Goal: Transaction & Acquisition: Purchase product/service

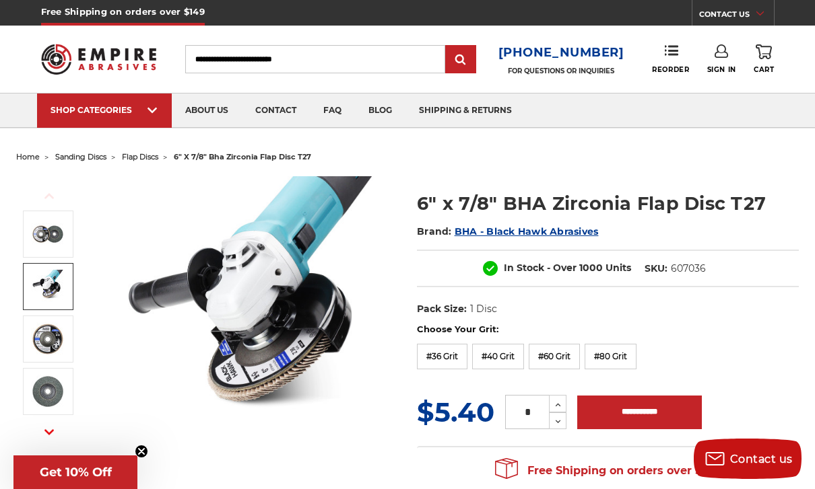
click at [33, 287] on img at bounding box center [48, 287] width 34 height 34
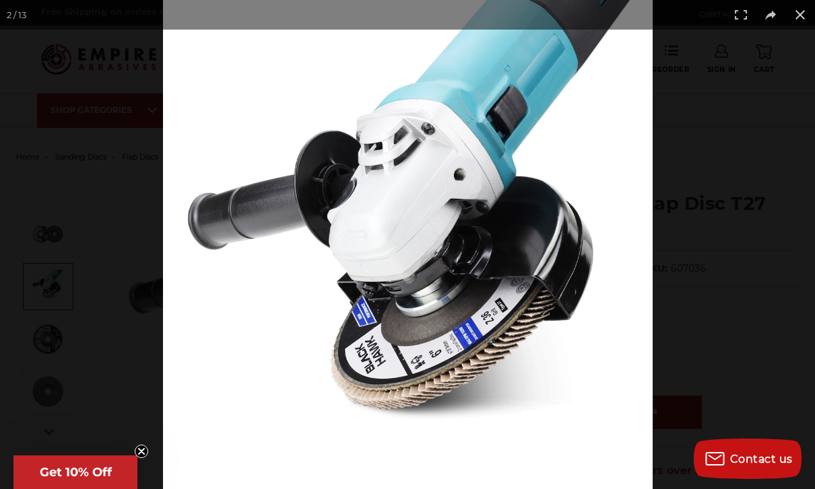
click at [810, 16] on button at bounding box center [800, 15] width 30 height 30
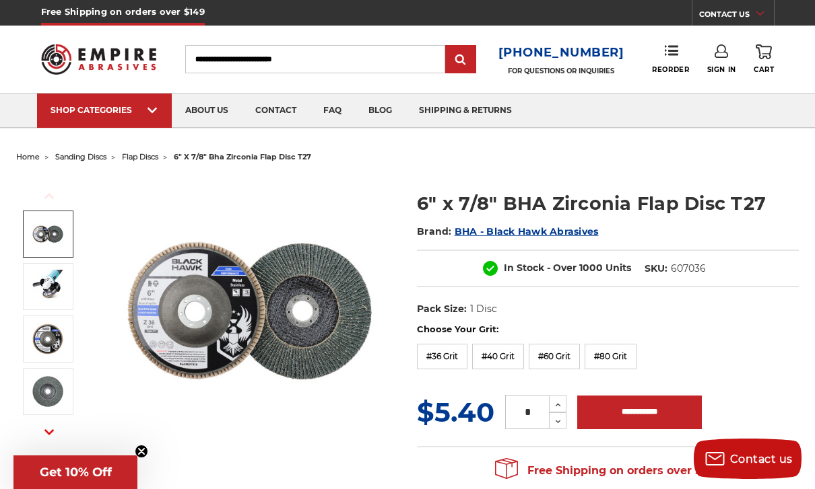
click at [31, 248] on link at bounding box center [48, 234] width 50 height 47
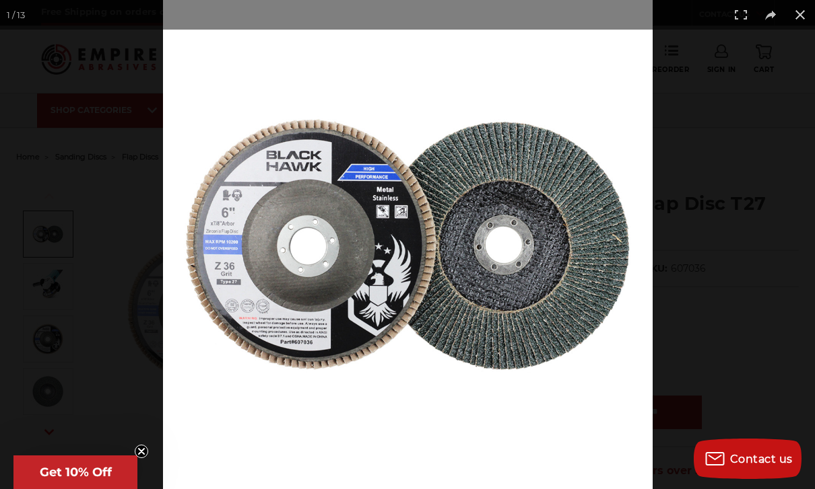
click at [799, 21] on button at bounding box center [800, 15] width 30 height 30
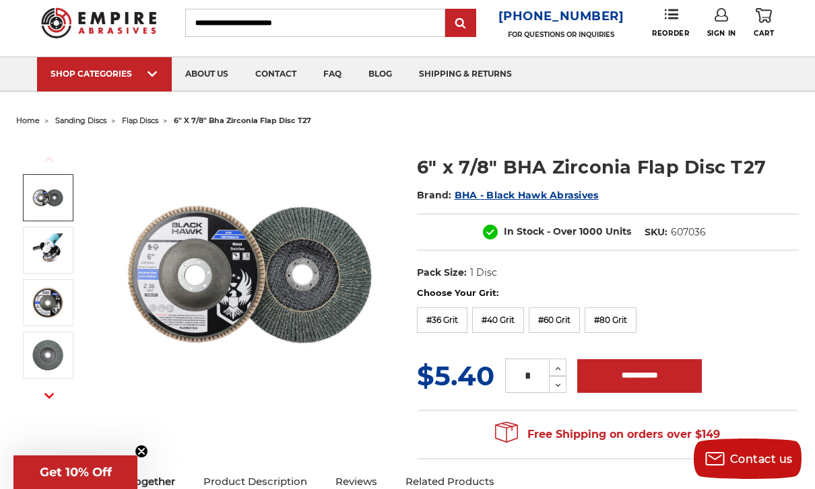
scroll to position [37, 0]
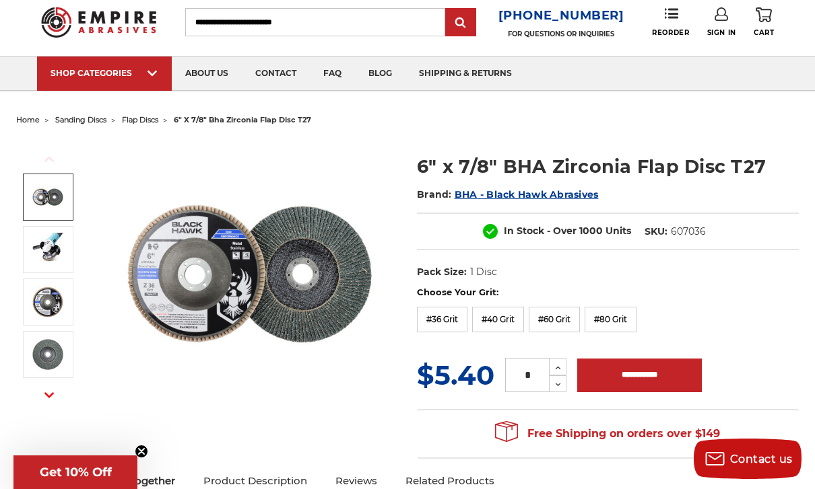
click at [518, 320] on label "#40 Grit" at bounding box center [498, 320] width 52 height 26
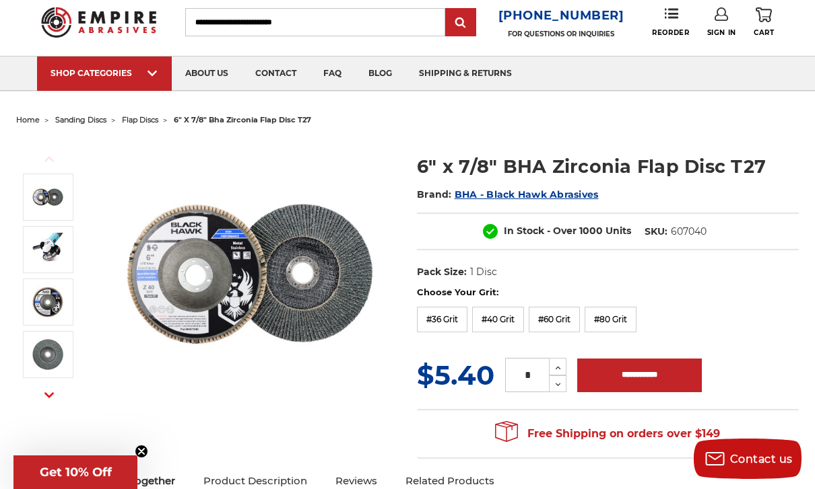
click at [568, 321] on label "#60 Grit" at bounding box center [554, 320] width 51 height 26
click at [630, 325] on label "#80 Grit" at bounding box center [610, 320] width 52 height 26
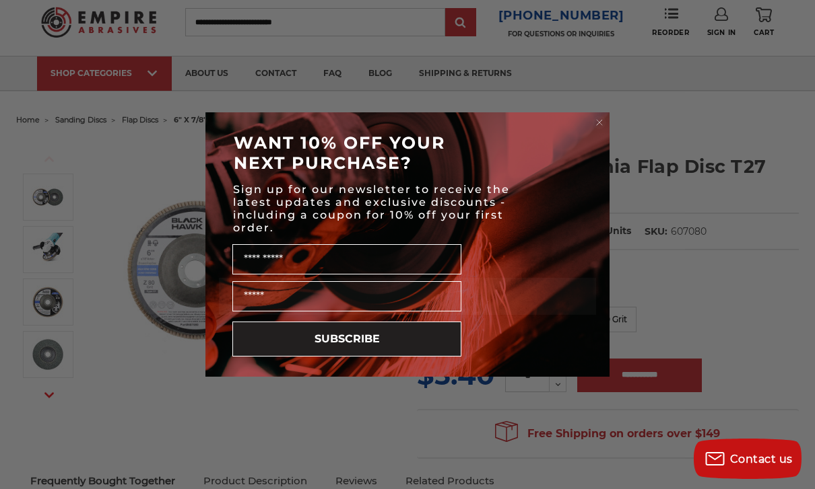
click at [599, 116] on circle "Close dialog" at bounding box center [599, 122] width 13 height 13
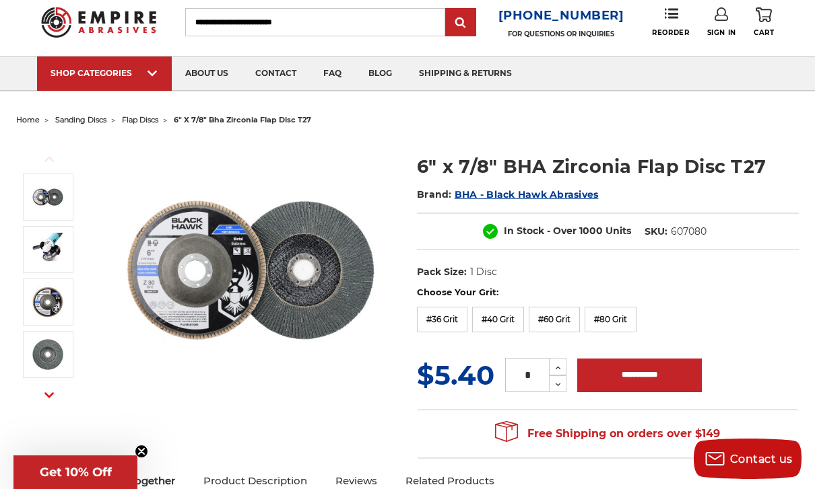
click at [570, 318] on label "#60 Grit" at bounding box center [554, 320] width 51 height 26
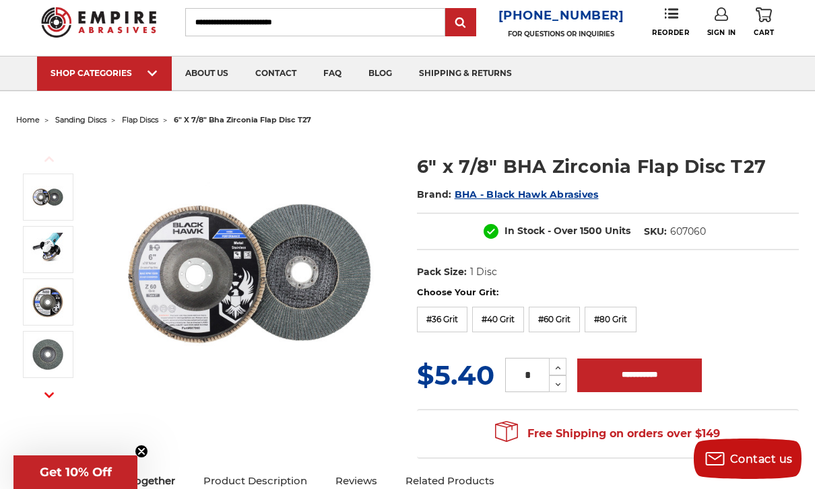
click at [506, 319] on label "#40 Grit" at bounding box center [498, 320] width 52 height 26
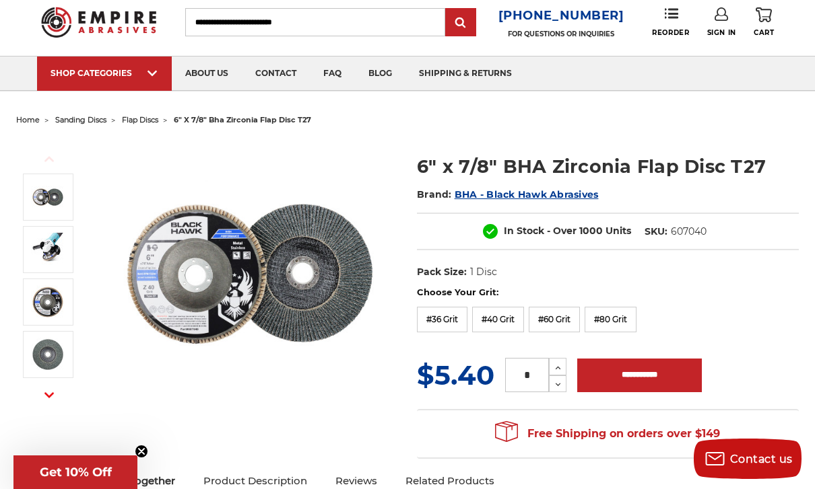
click at [537, 382] on input "*" at bounding box center [527, 375] width 44 height 34
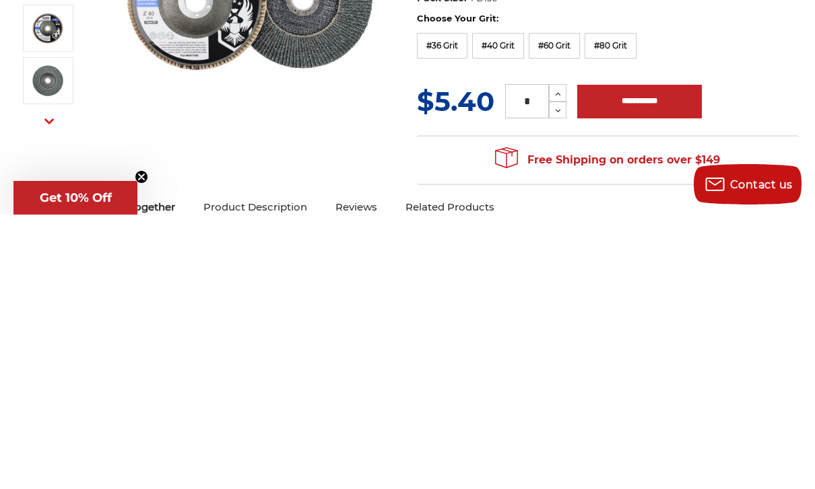
type input "*"
click at [543, 308] on label "#60 Grit" at bounding box center [554, 321] width 51 height 26
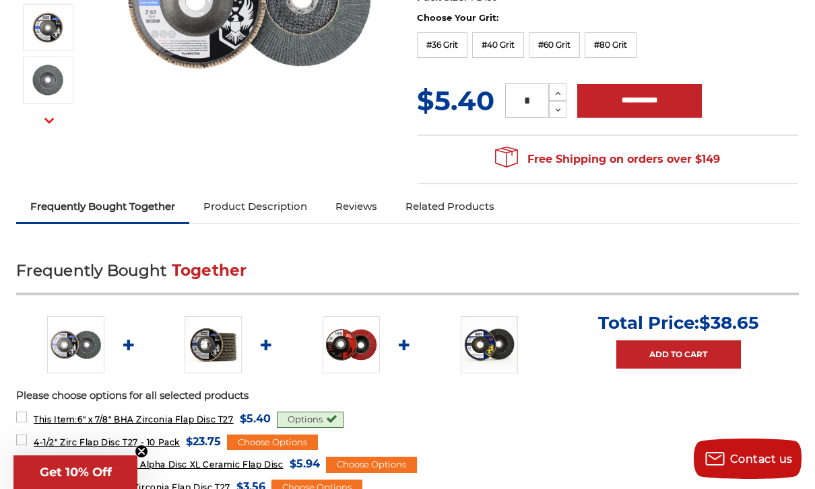
click at [534, 98] on input "*" at bounding box center [527, 100] width 44 height 34
click at [512, 53] on label "#40 Grit" at bounding box center [498, 45] width 52 height 26
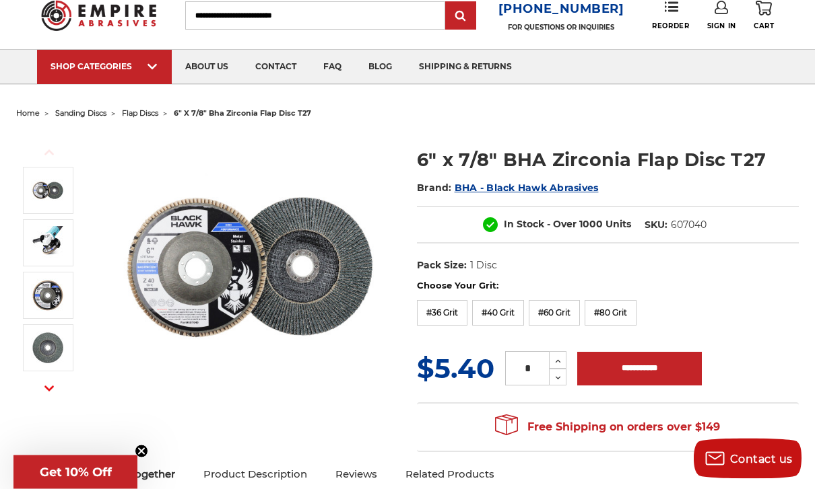
click at [655, 370] on input "**********" at bounding box center [639, 370] width 125 height 34
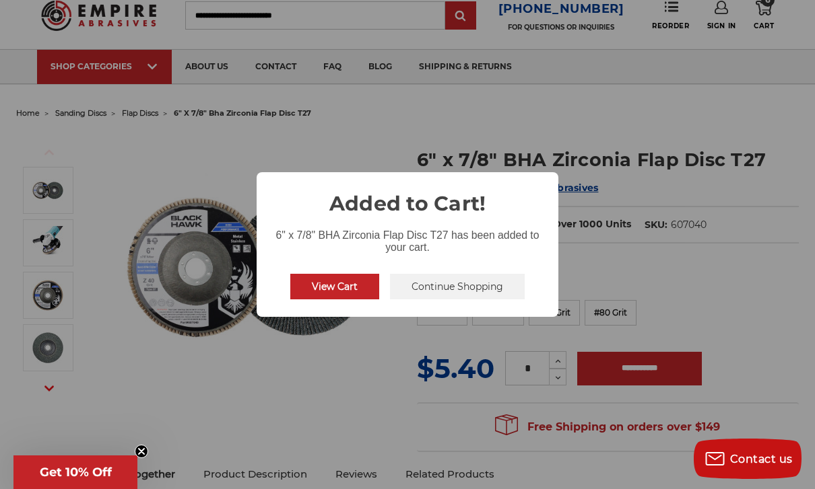
click at [504, 290] on button "Continue Shopping" at bounding box center [457, 287] width 135 height 26
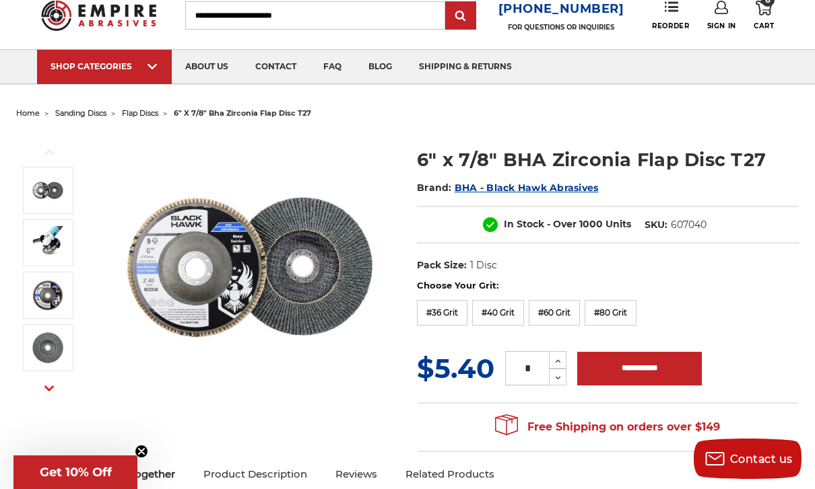
click at [564, 317] on label "#60 Grit" at bounding box center [554, 313] width 51 height 26
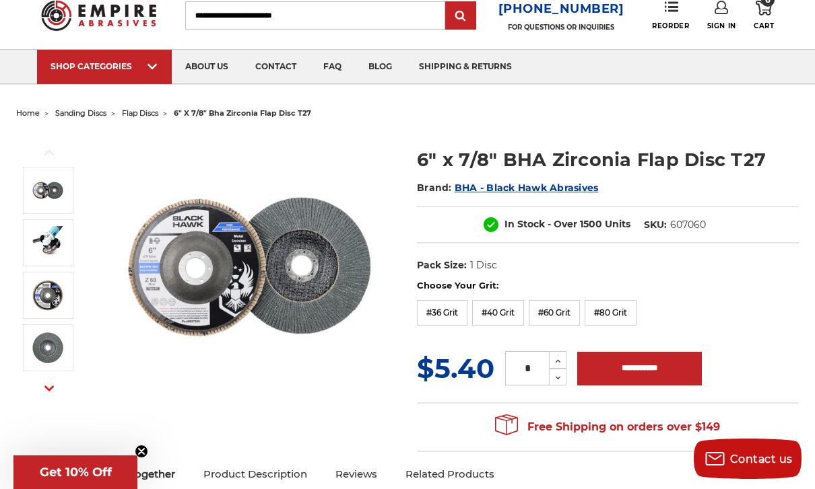
click at [666, 373] on input "**********" at bounding box center [639, 369] width 125 height 34
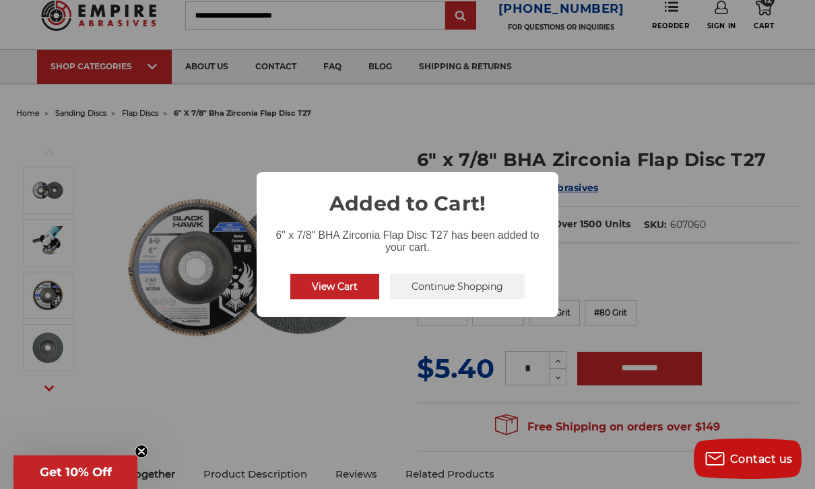
click at [111, 251] on div "× Added to Cart! 6" x 7/8" BHA Zirconia Flap Disc T27 has been added to your ca…" at bounding box center [407, 244] width 815 height 489
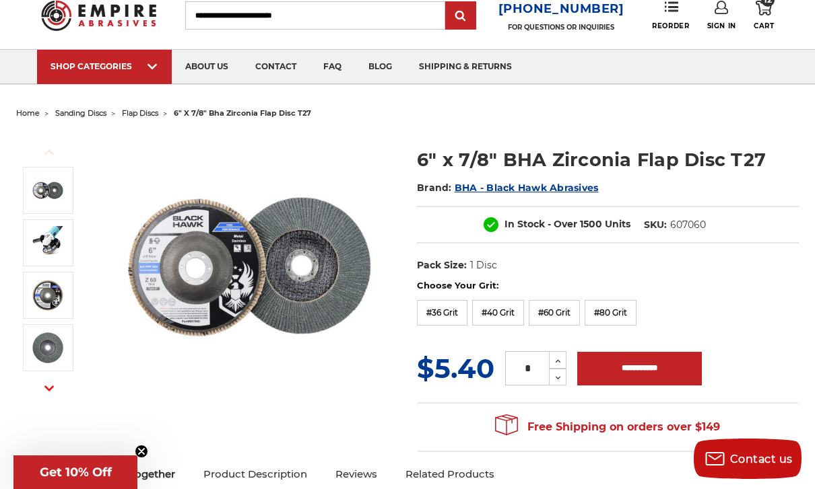
click at [632, 325] on label "#80 Grit" at bounding box center [610, 313] width 52 height 26
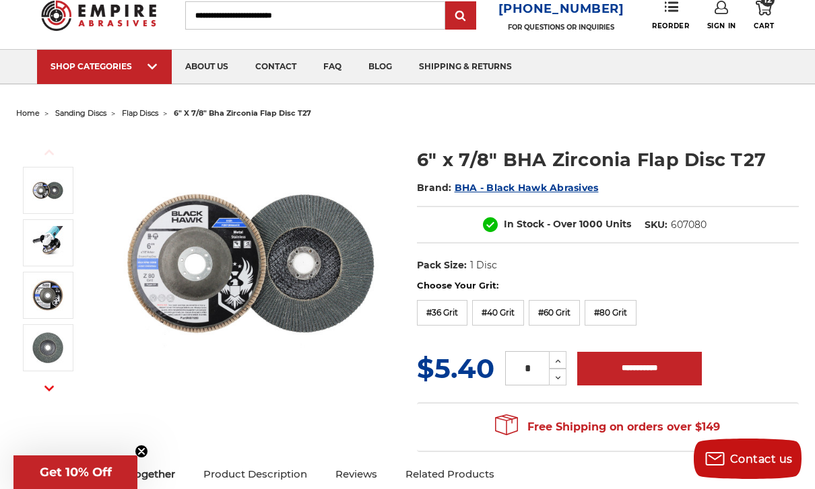
click at [659, 367] on input "**********" at bounding box center [639, 369] width 125 height 34
type input "**********"
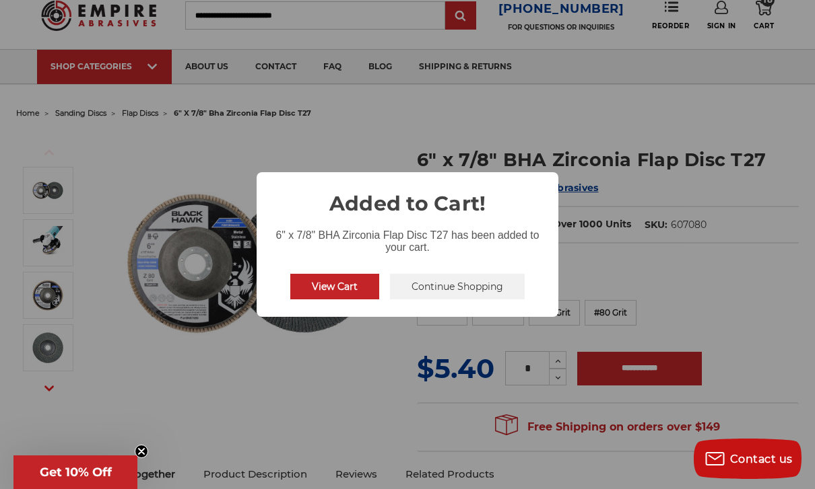
click at [737, 250] on div "× Added to Cart! 6" x 7/8" BHA Zirconia Flap Disc T27 has been added to your ca…" at bounding box center [407, 244] width 815 height 489
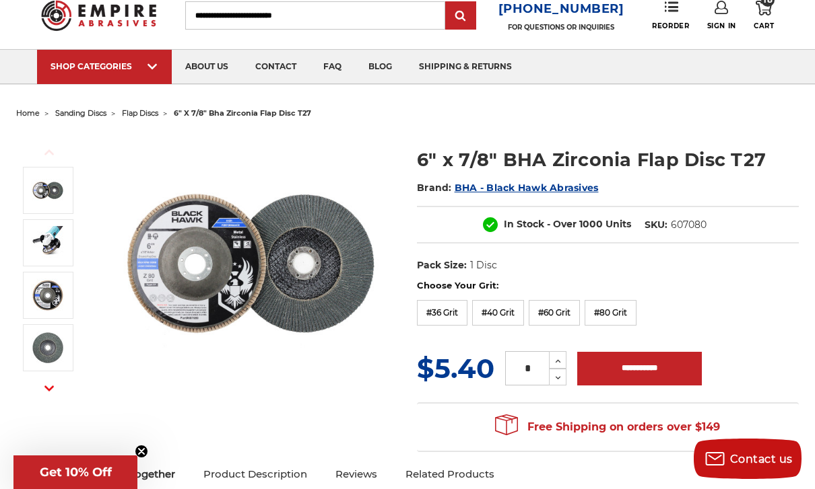
scroll to position [0, 0]
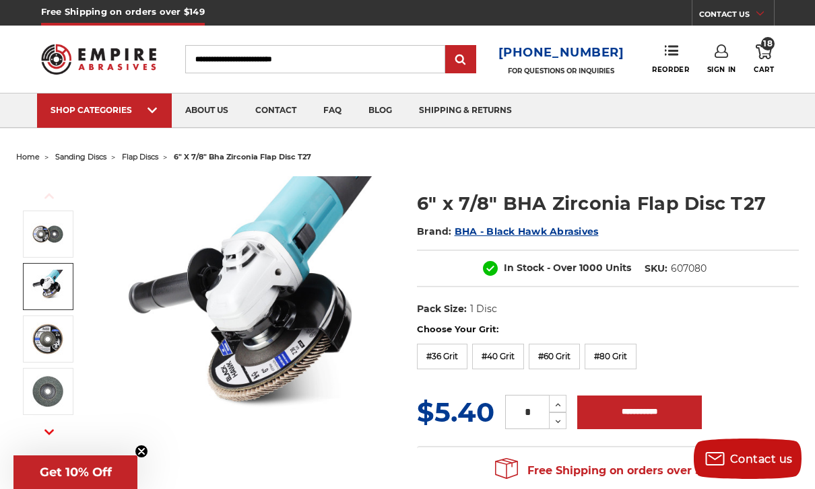
click at [33, 277] on img at bounding box center [48, 287] width 34 height 34
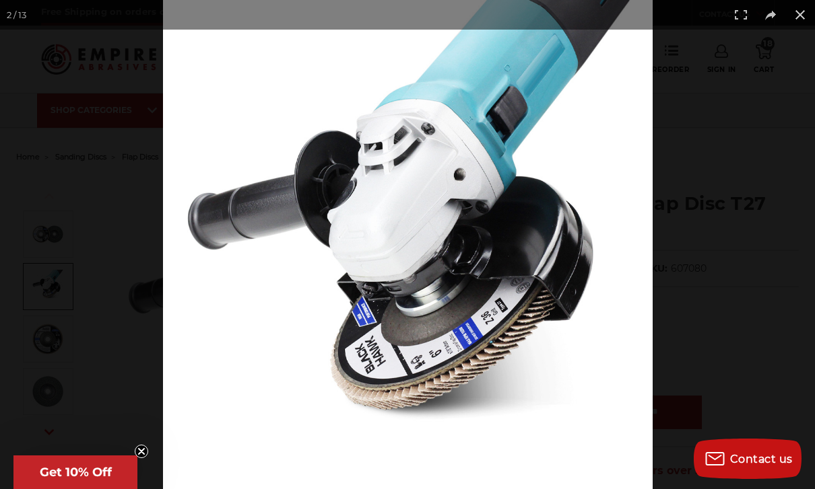
click at [42, 216] on div at bounding box center [407, 244] width 815 height 489
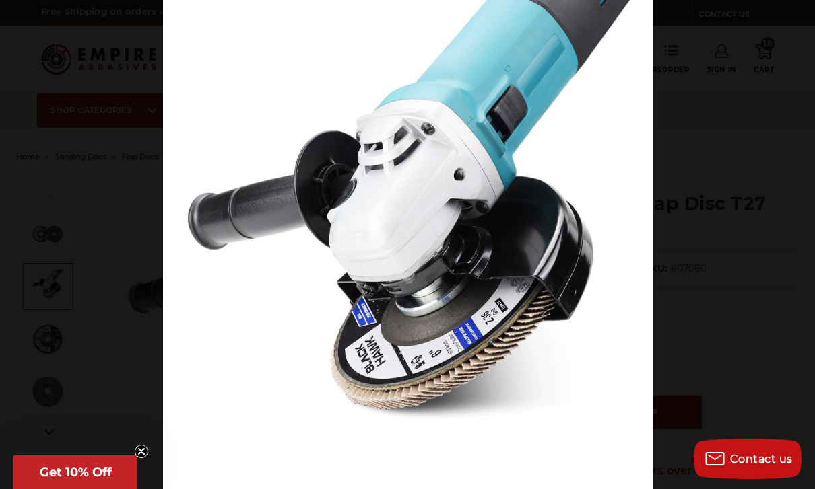
click at [51, 206] on div at bounding box center [407, 244] width 815 height 489
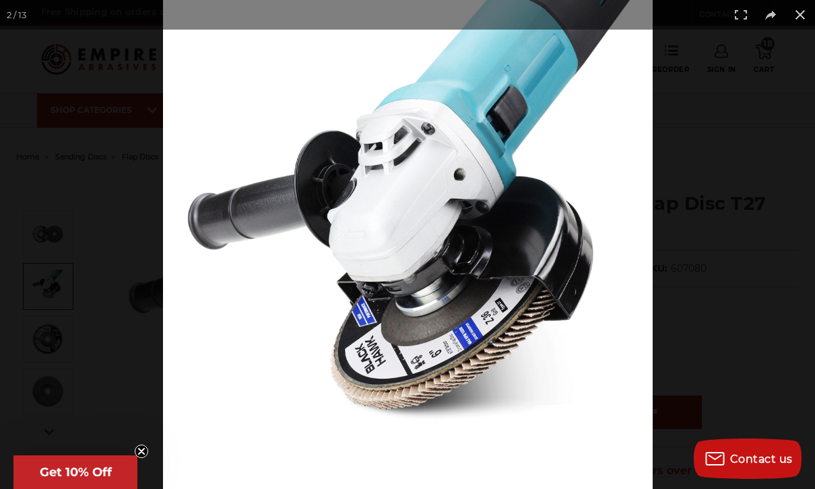
click at [809, 103] on div at bounding box center [570, 244] width 815 height 489
click at [809, 102] on div at bounding box center [570, 244] width 815 height 489
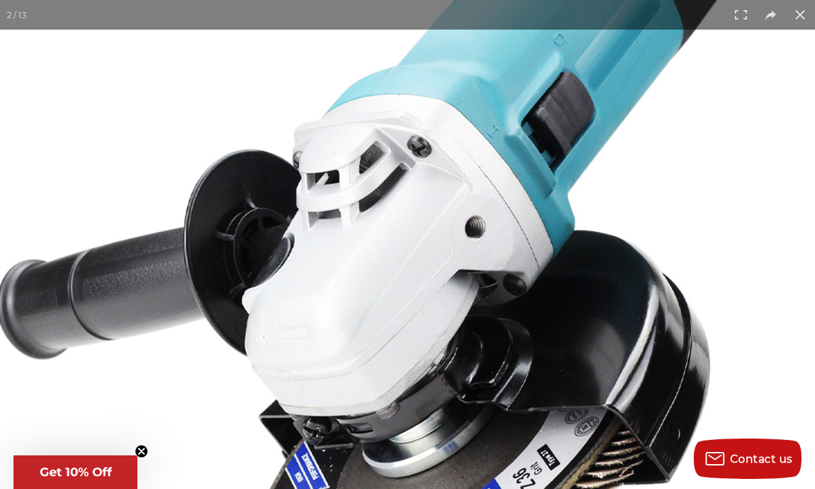
click at [807, 14] on button at bounding box center [800, 15] width 30 height 30
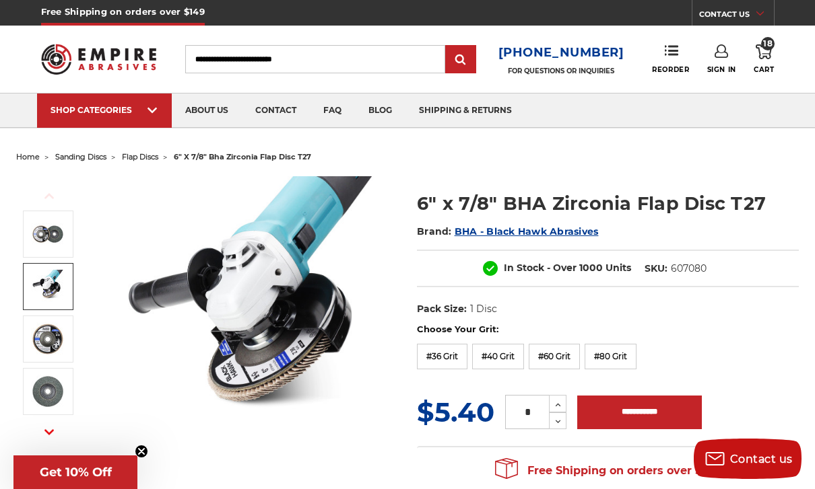
click at [770, 55] on use at bounding box center [763, 51] width 16 height 15
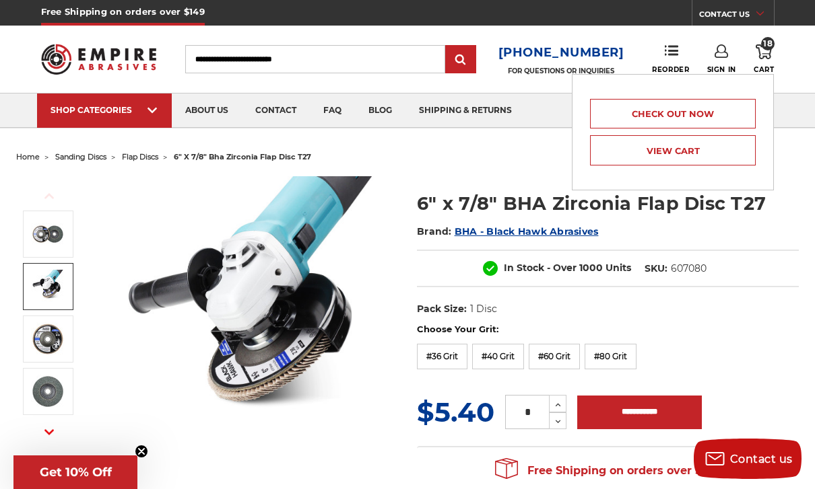
click at [727, 164] on link "View Cart" at bounding box center [673, 150] width 166 height 30
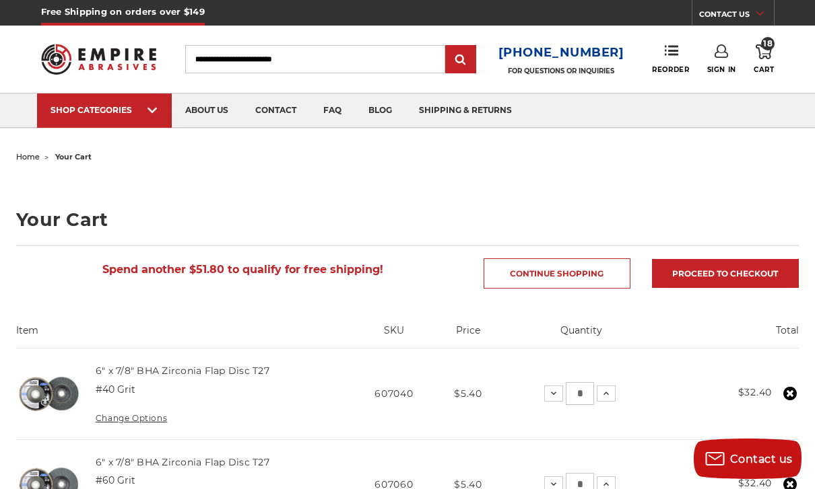
click at [246, 59] on input "Search" at bounding box center [315, 59] width 261 height 28
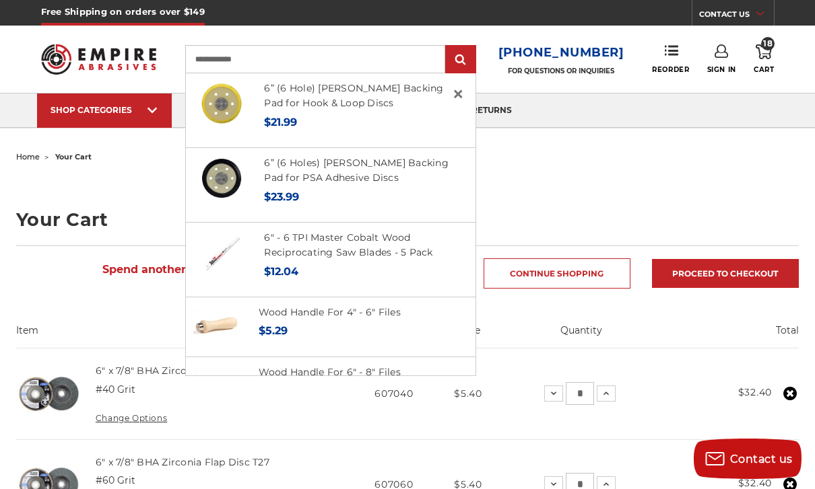
type input "**********"
click at [465, 60] on input "submit" at bounding box center [460, 59] width 27 height 27
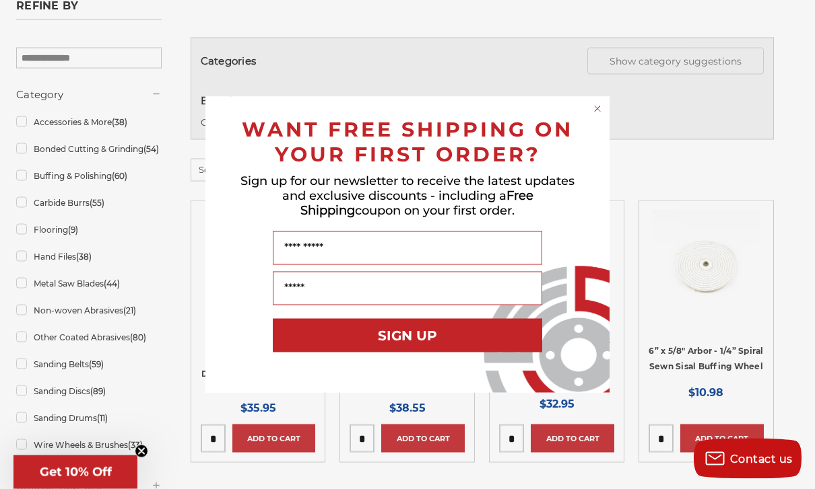
scroll to position [205, 0]
click at [590, 133] on div "WANT FREE SHIPPING ON YOUR FIRST ORDER?" at bounding box center [407, 138] width 377 height 57
click at [597, 115] on circle "Close dialog" at bounding box center [597, 108] width 13 height 13
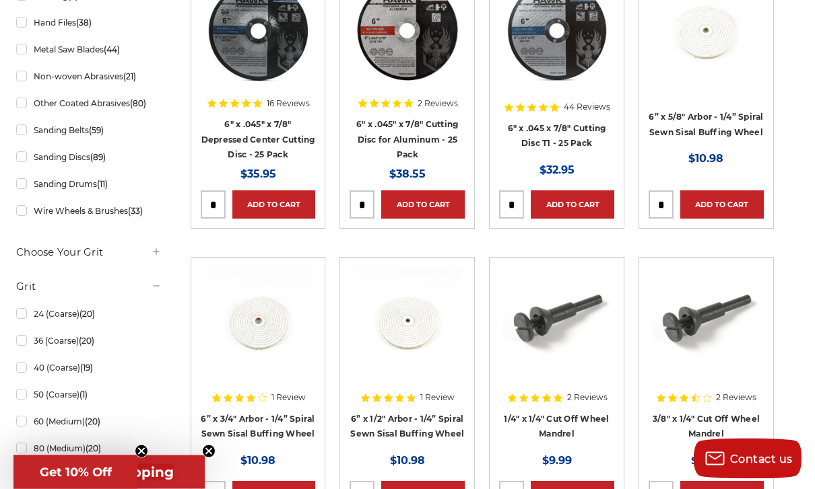
scroll to position [0, 0]
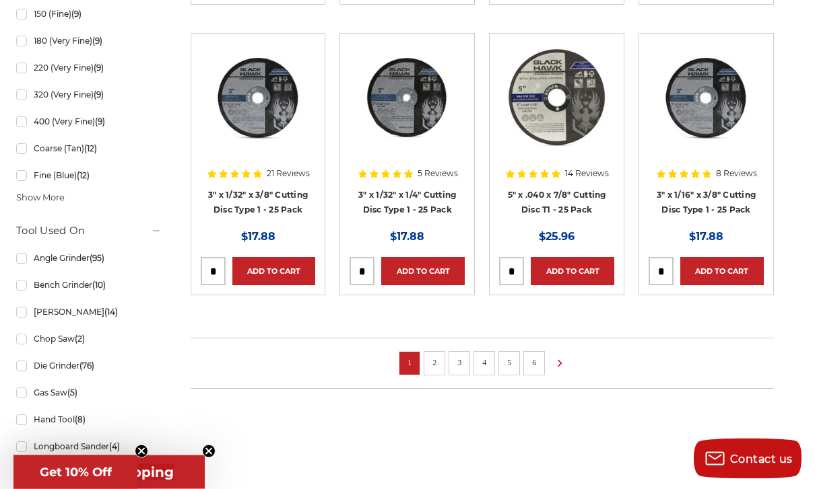
click at [428, 368] on link "2" at bounding box center [434, 363] width 13 height 15
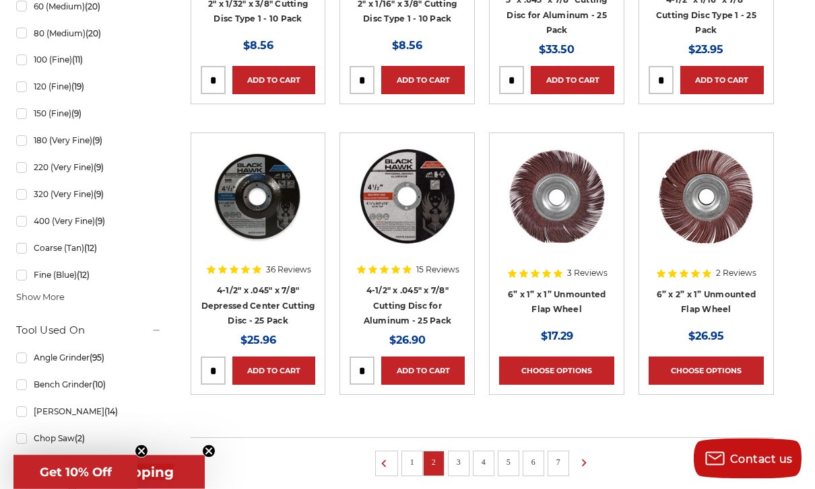
scroll to position [854, 0]
click at [416, 464] on link "1" at bounding box center [411, 462] width 13 height 15
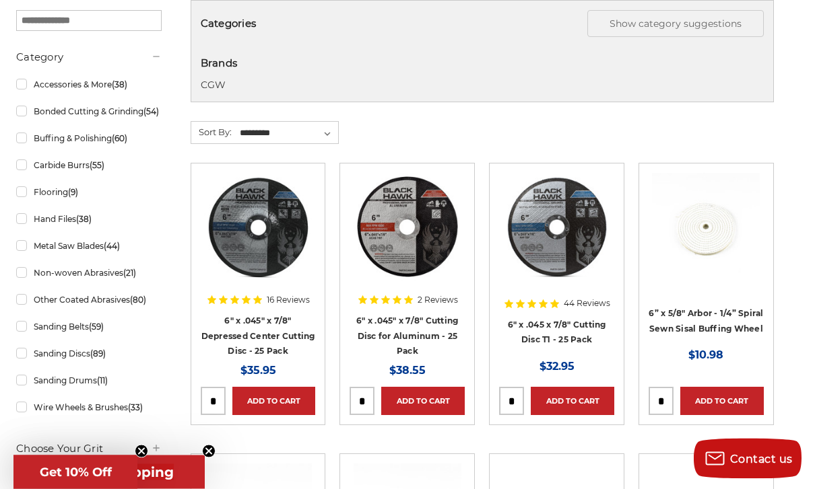
scroll to position [248, 0]
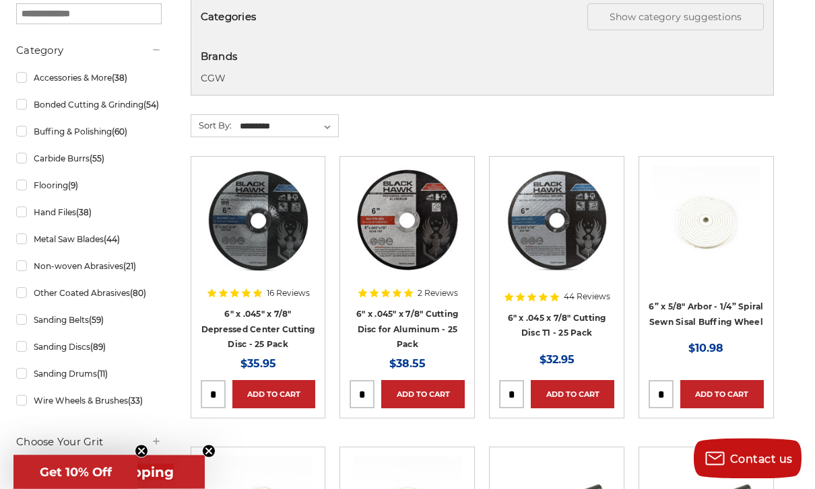
click at [225, 327] on link "6" x .045" x 7/8" Depressed Center Cutting Disc - 25 Pack" at bounding box center [258, 330] width 114 height 40
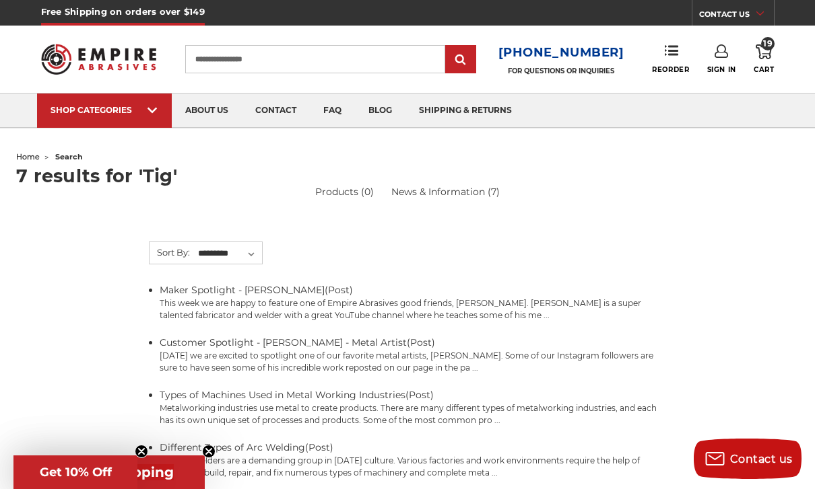
type input "**********"
click at [465, 60] on input "submit" at bounding box center [460, 59] width 27 height 27
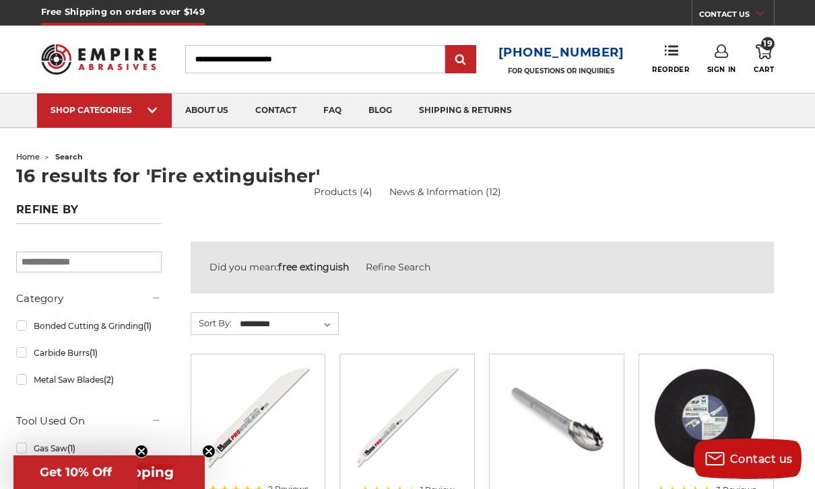
click at [766, 60] on link "19 Cart" at bounding box center [763, 59] width 20 height 30
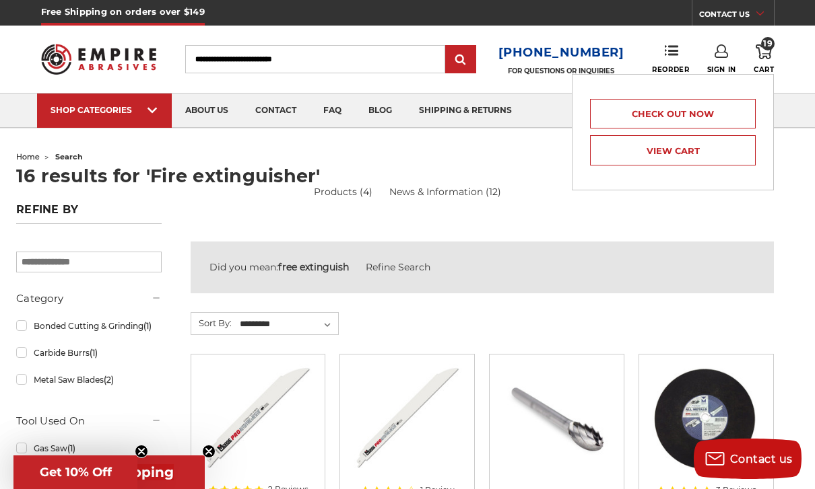
click at [729, 148] on link "View Cart" at bounding box center [673, 150] width 166 height 30
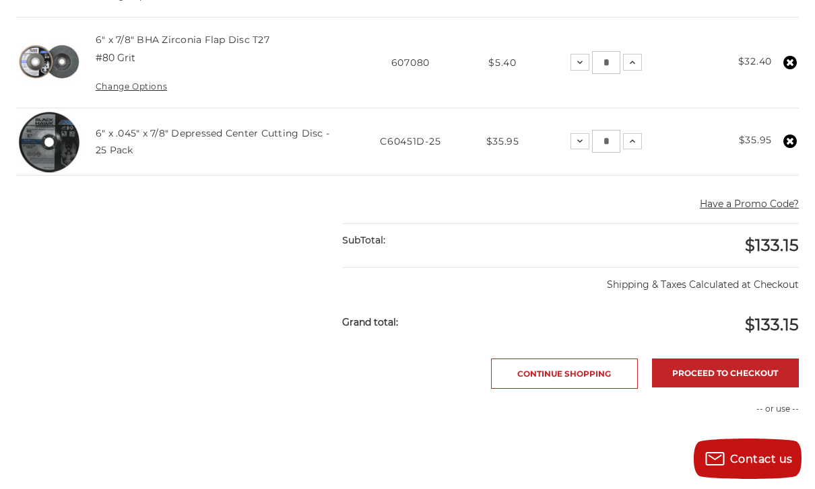
scroll to position [515, 0]
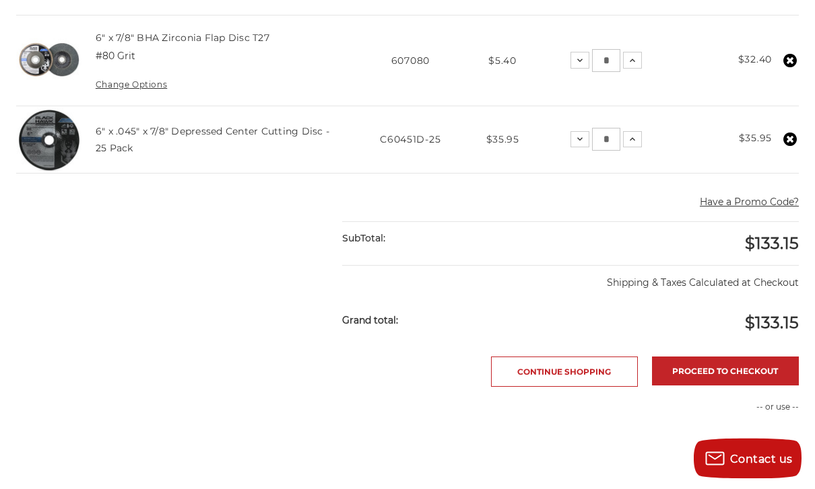
click at [743, 373] on link "Proceed to checkout" at bounding box center [725, 372] width 147 height 29
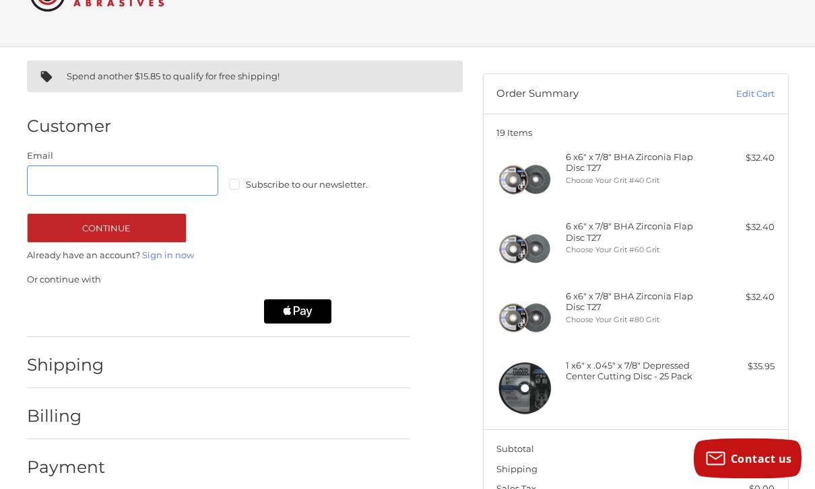
scroll to position [59, 0]
click at [44, 284] on p "Or continue with" at bounding box center [218, 279] width 383 height 13
click at [41, 279] on p "Or continue with" at bounding box center [218, 279] width 383 height 13
click at [53, 287] on div at bounding box center [218, 307] width 392 height 41
click at [53, 285] on p "Or continue with" at bounding box center [218, 279] width 383 height 13
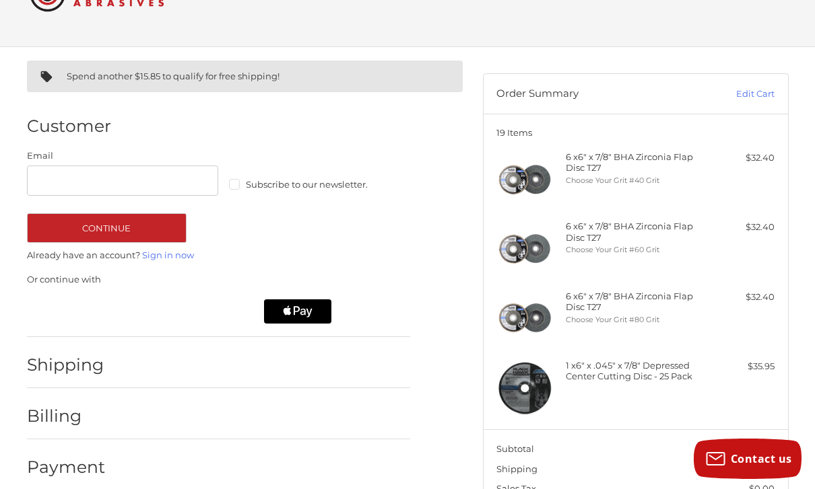
click at [263, 189] on span "Subscribe to our newsletter." at bounding box center [307, 184] width 122 height 11
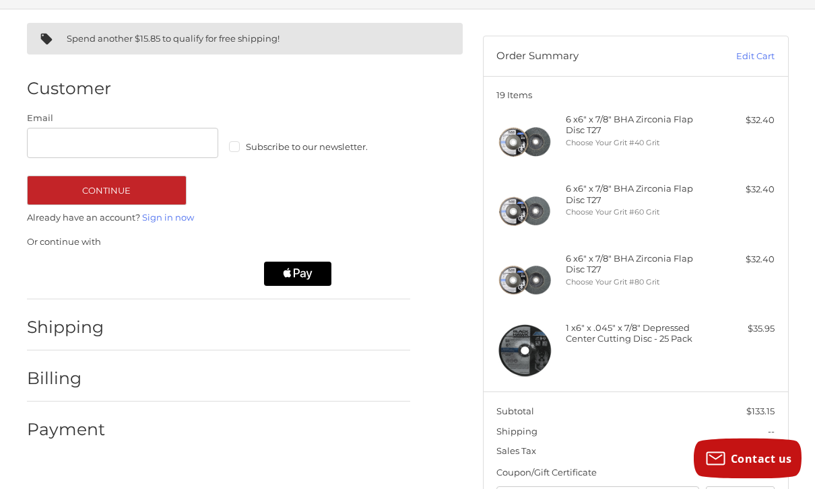
scroll to position [71, 0]
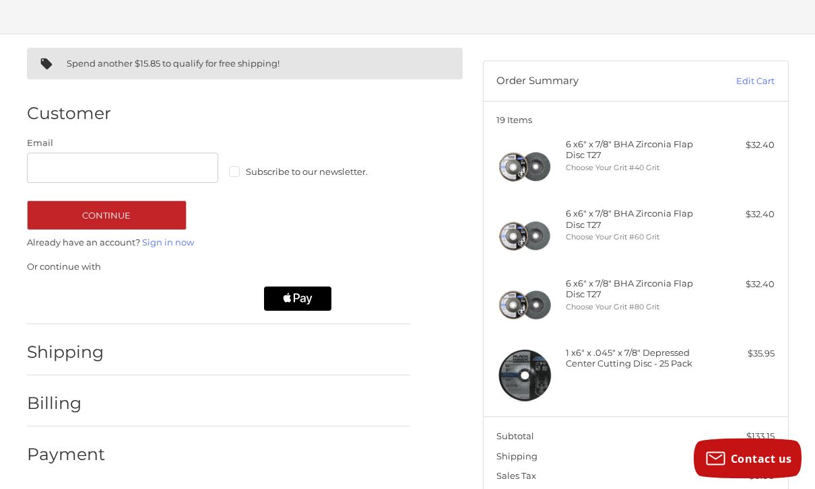
click at [52, 278] on div at bounding box center [218, 295] width 392 height 41
click at [48, 253] on div "Email Subscribe to our newsletter. Continue Already have an account? Sign in no…" at bounding box center [218, 226] width 383 height 178
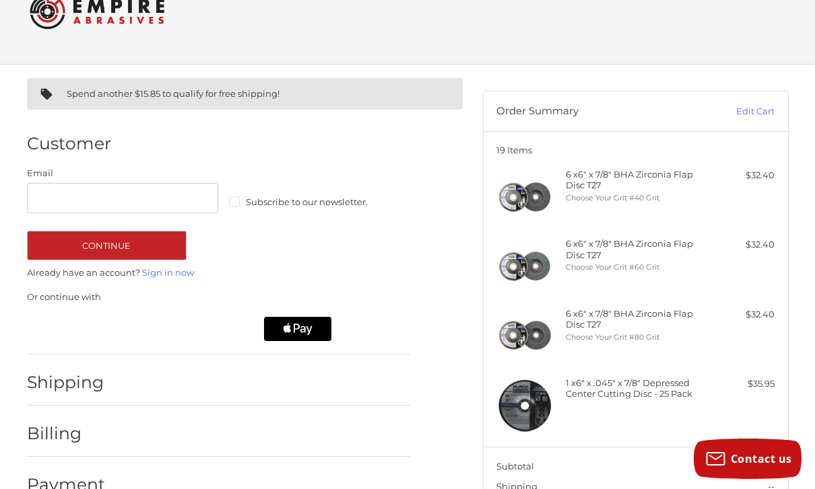
click at [43, 269] on p "Already have an account? Sign in now" at bounding box center [218, 273] width 383 height 13
click at [47, 244] on button "Continue" at bounding box center [107, 246] width 160 height 30
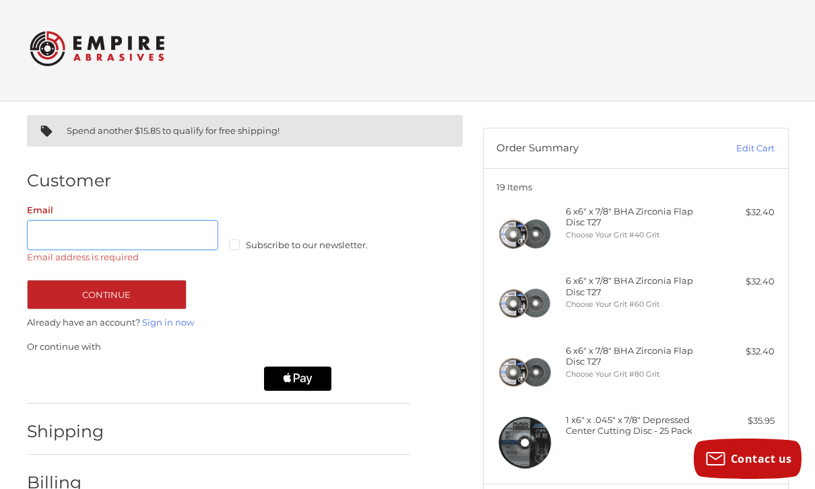
scroll to position [0, 0]
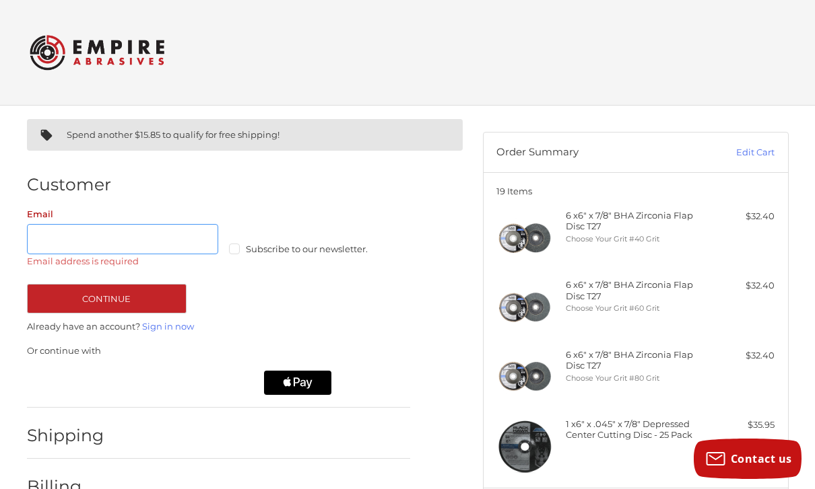
click at [45, 246] on input "Email" at bounding box center [123, 239] width 192 height 30
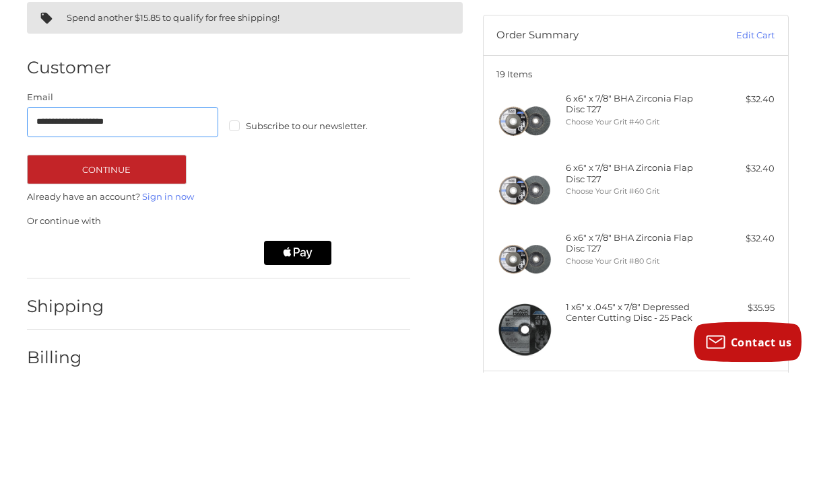
type input "**********"
click at [46, 272] on button "Continue" at bounding box center [107, 287] width 160 height 30
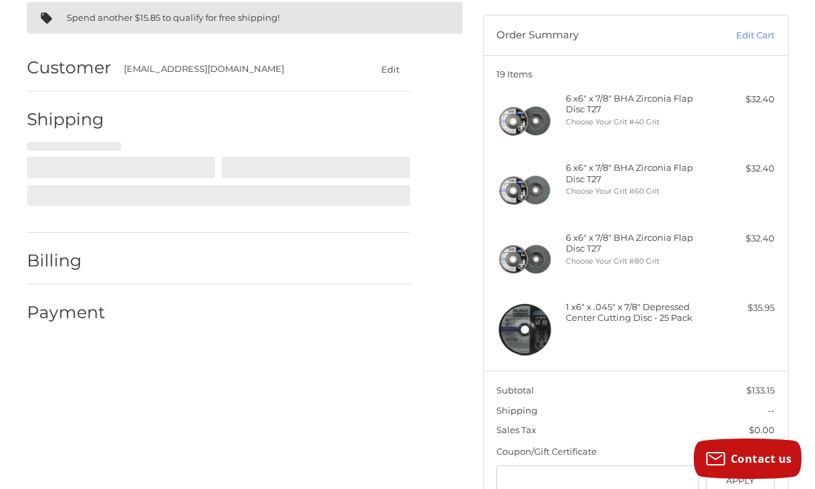
select select "**"
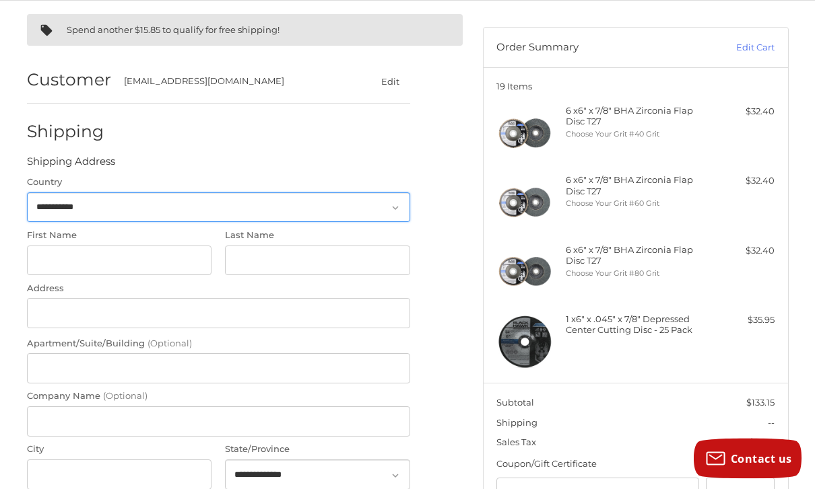
scroll to position [102, 0]
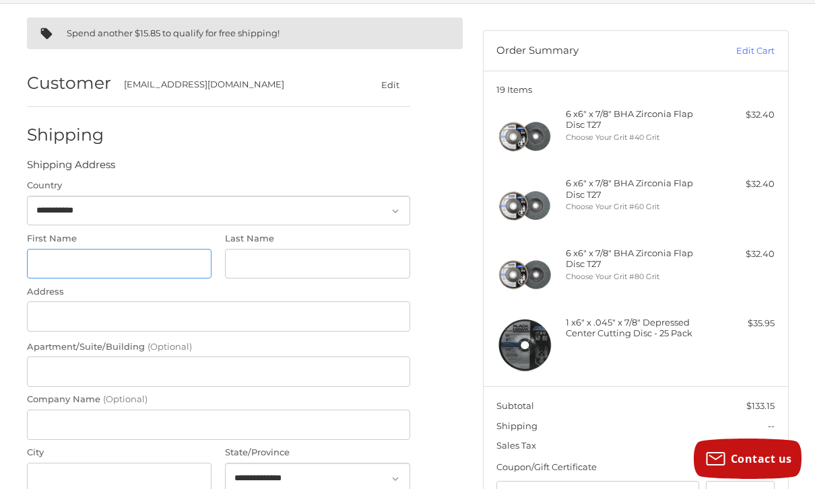
click at [53, 267] on input "First Name" at bounding box center [119, 264] width 185 height 30
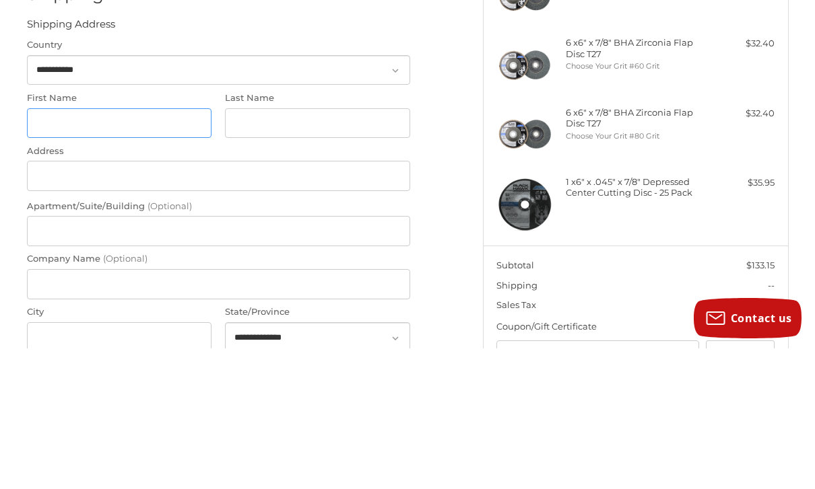
type input "******"
type input "**********"
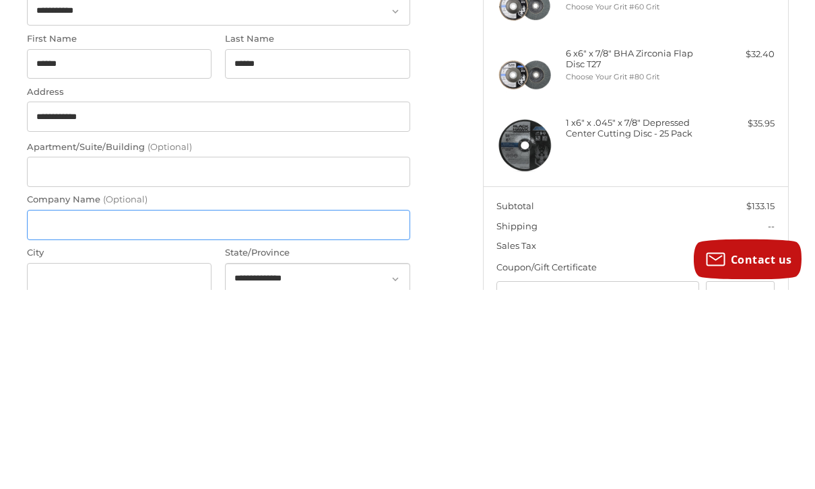
click at [57, 410] on input "Company Name (Optional)" at bounding box center [218, 425] width 383 height 30
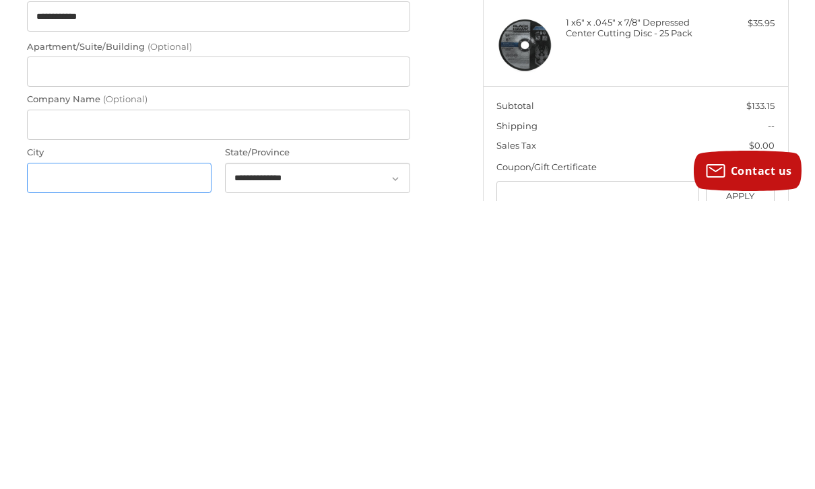
click at [46, 451] on input "City" at bounding box center [119, 466] width 185 height 30
type input "********"
click at [261, 451] on select "**********" at bounding box center [317, 466] width 185 height 30
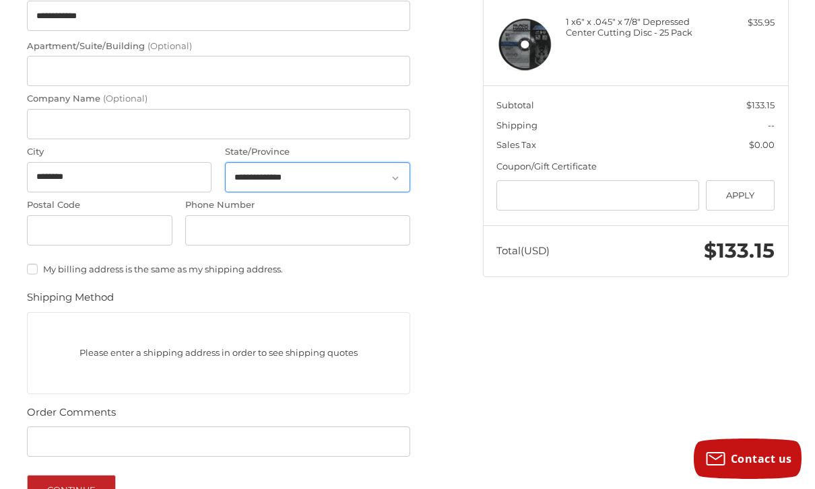
select select "**"
click at [65, 230] on input "Postal Code" at bounding box center [99, 230] width 145 height 30
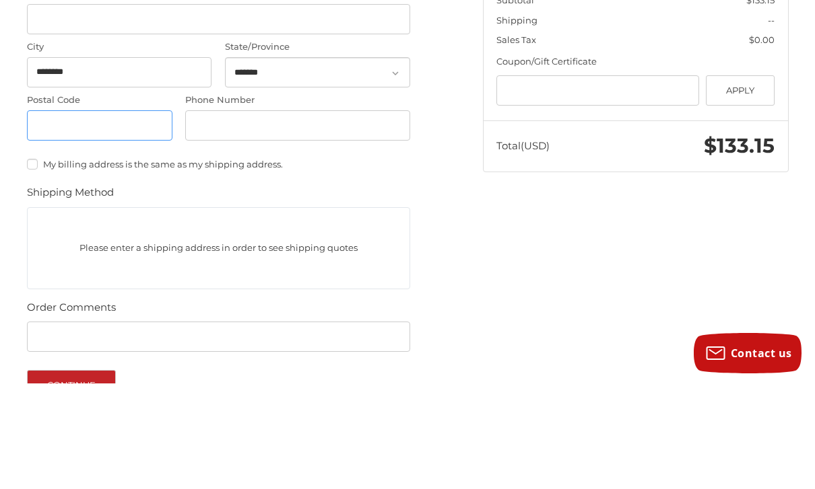
type input "*****"
type input "**********"
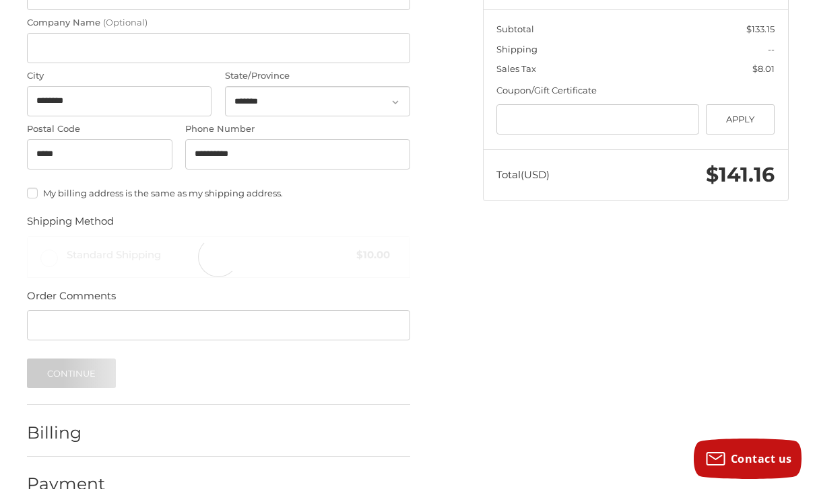
scroll to position [465, 0]
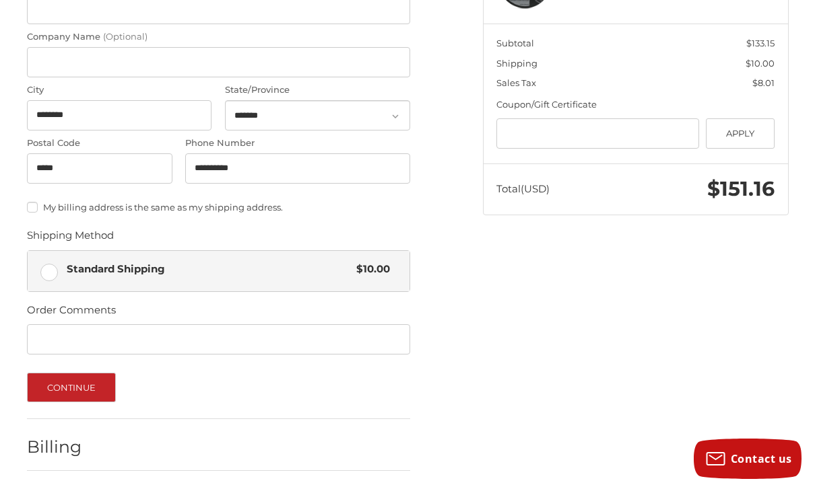
click at [56, 395] on button "Continue" at bounding box center [72, 388] width 90 height 30
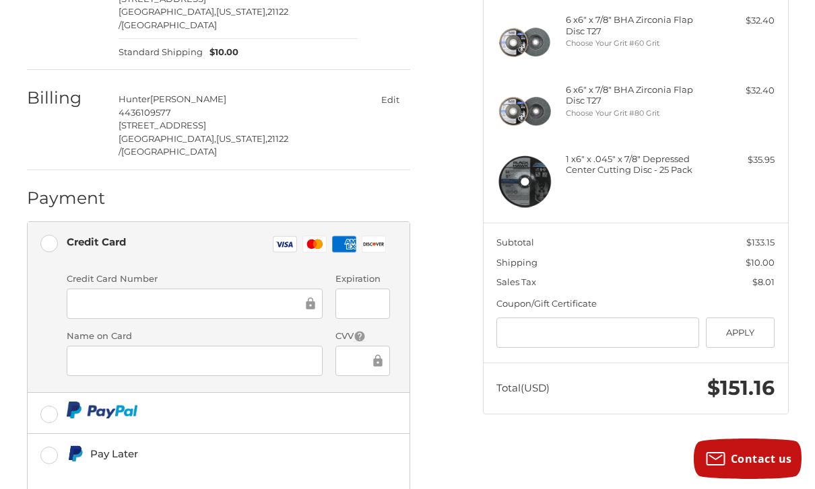
scroll to position [273, 0]
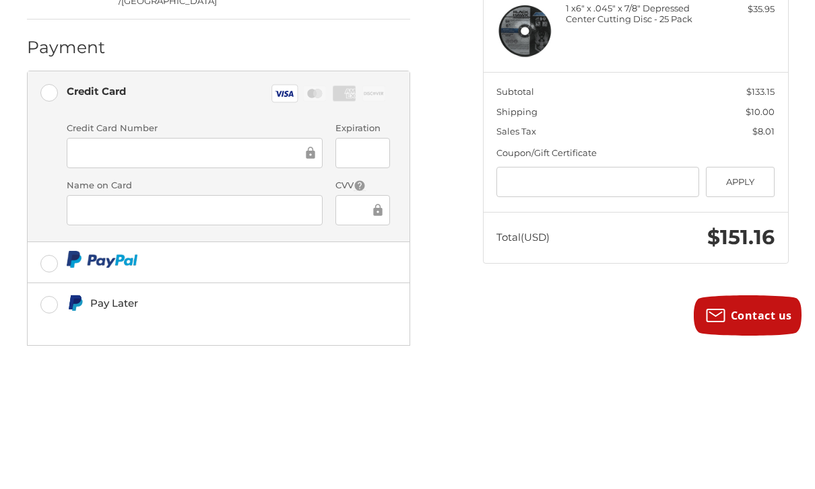
click at [112, 339] on div at bounding box center [195, 354] width 256 height 30
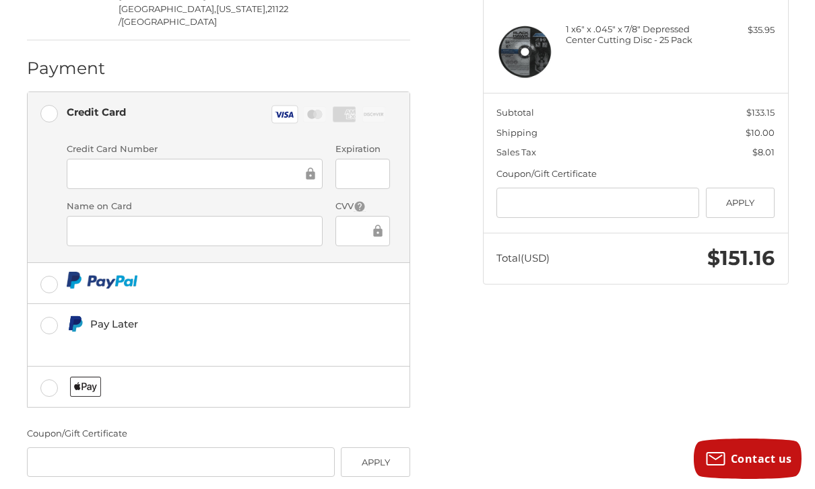
click at [385, 216] on div at bounding box center [362, 231] width 55 height 30
